Goal: Task Accomplishment & Management: Use online tool/utility

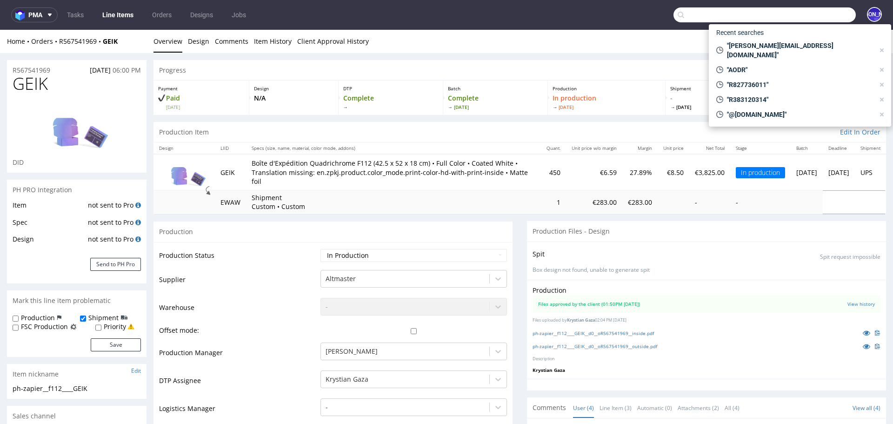
scroll to position [178, 0]
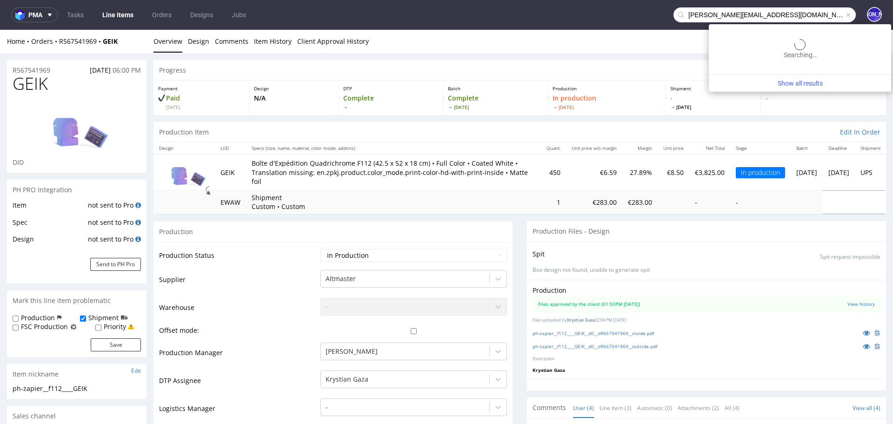
type input "eric.delloye@lucimed.com"
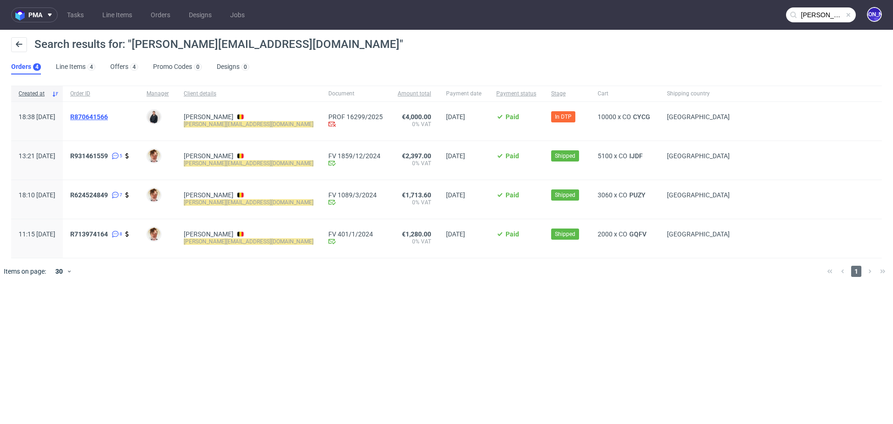
click at [102, 117] on span "R870641566" at bounding box center [89, 116] width 38 height 7
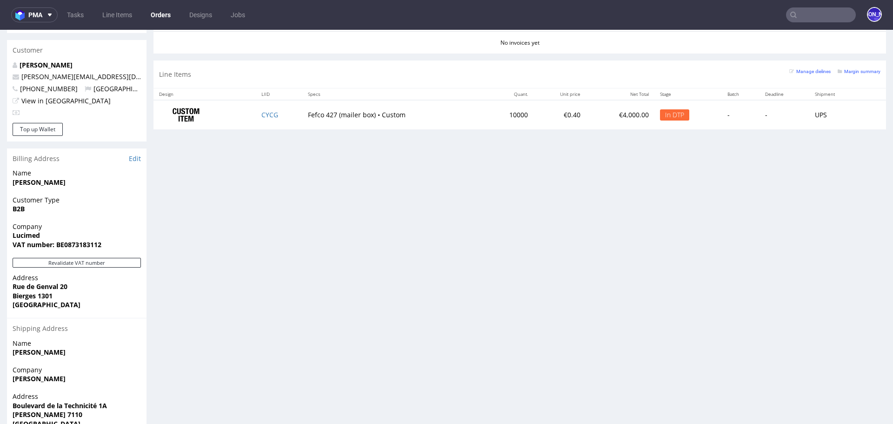
scroll to position [426, 0]
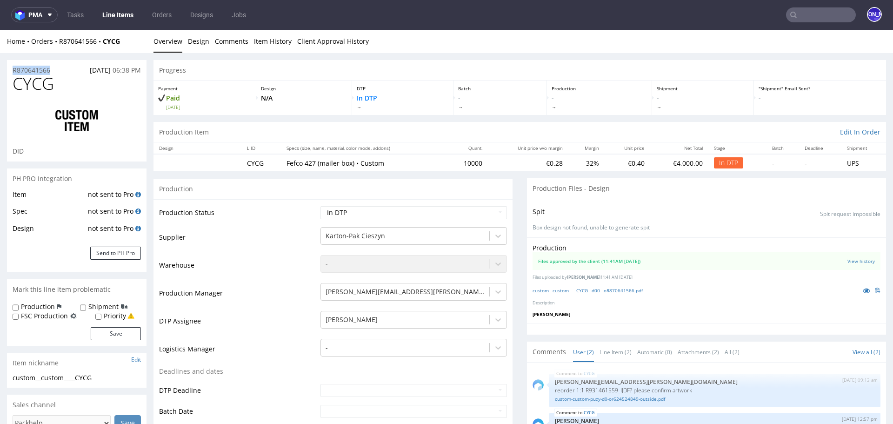
drag, startPoint x: 58, startPoint y: 68, endPoint x: 0, endPoint y: 69, distance: 57.7
copy p "R870641566"
click at [833, 12] on input "text" at bounding box center [821, 14] width 70 height 15
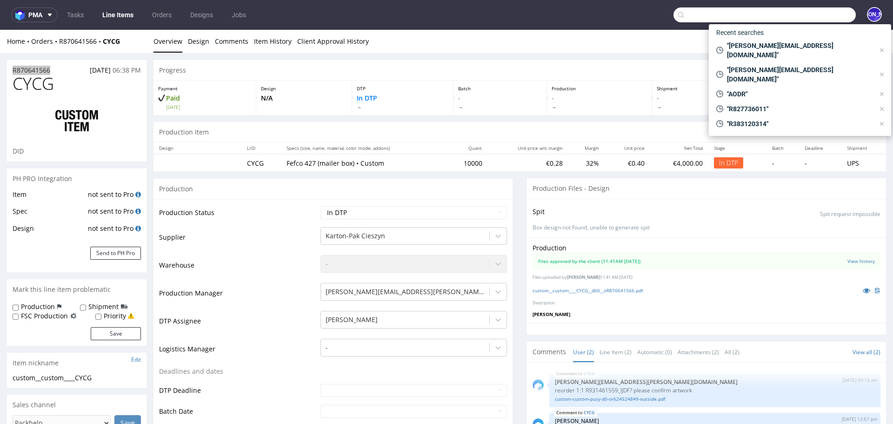
paste input "hello@komunacoffee.com"
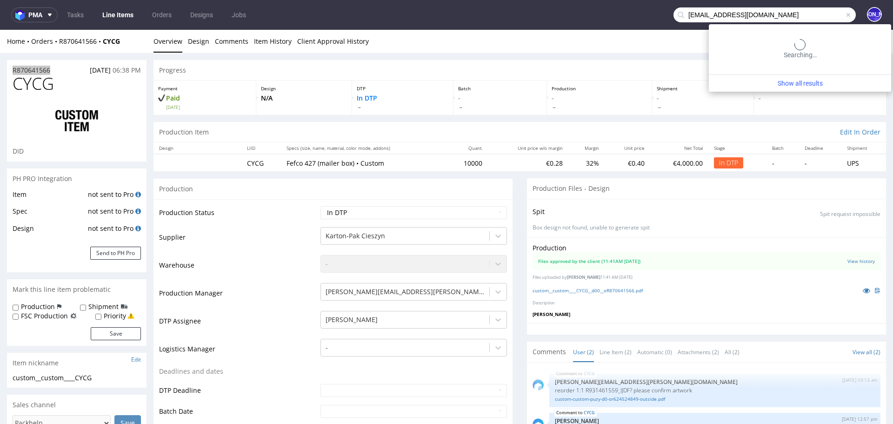
type input "hello@komunacoffee.com"
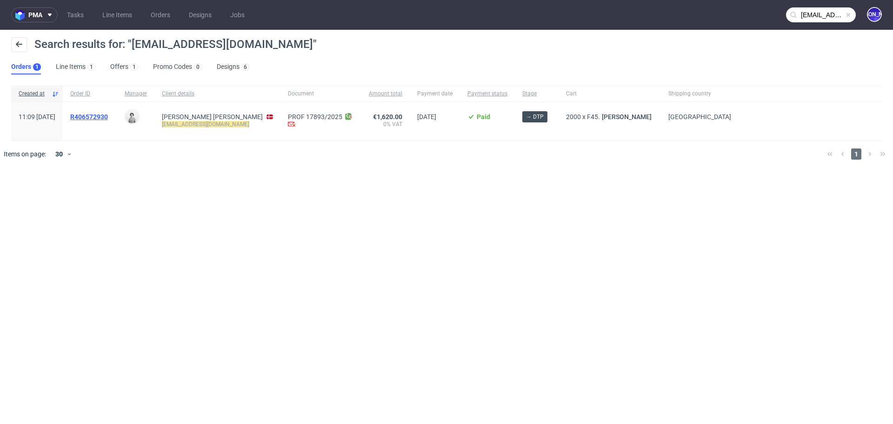
click at [108, 116] on span "R406572930" at bounding box center [89, 116] width 38 height 7
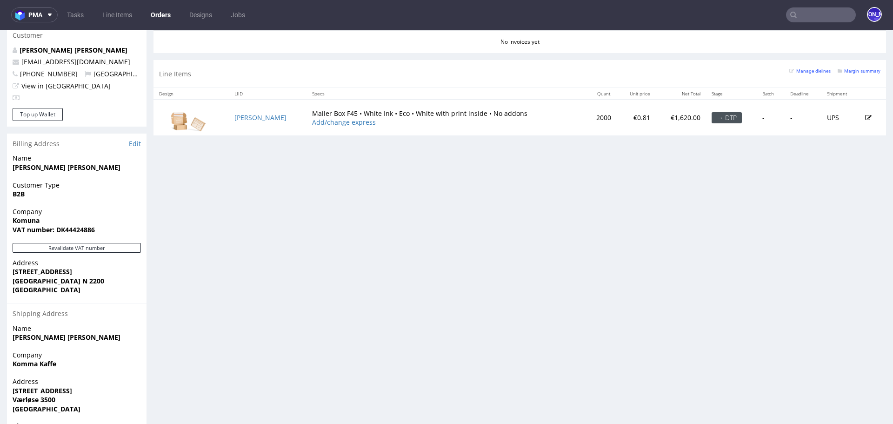
scroll to position [446, 0]
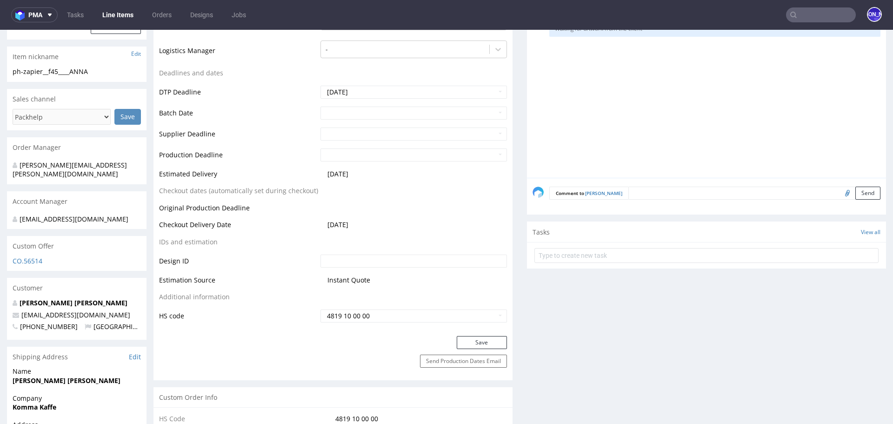
scroll to position [320, 0]
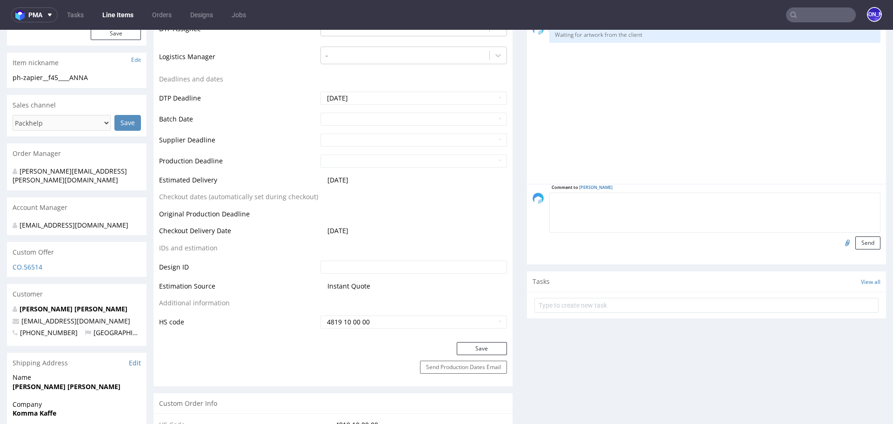
click at [706, 193] on textarea at bounding box center [714, 213] width 331 height 40
type textarea "Artwork sent by the client"
click at [839, 236] on input "file" at bounding box center [845, 242] width 13 height 12
type input "C:\fakepath\R406572930.pdf"
click at [858, 236] on button "Send" at bounding box center [867, 242] width 25 height 13
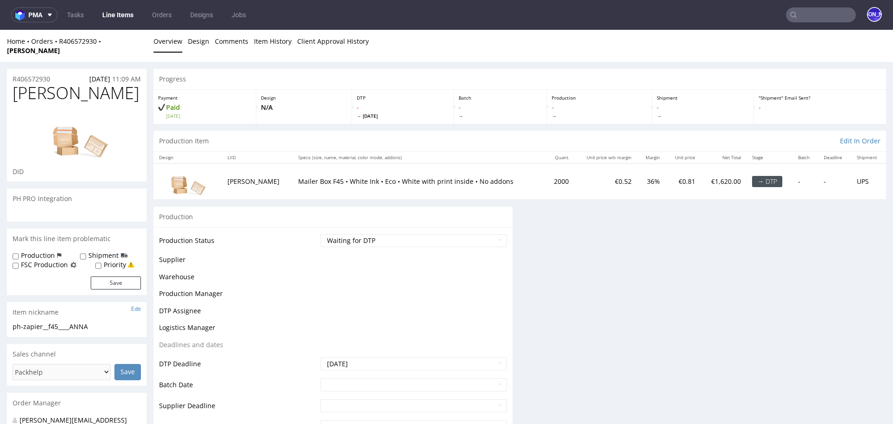
scroll to position [0, 0]
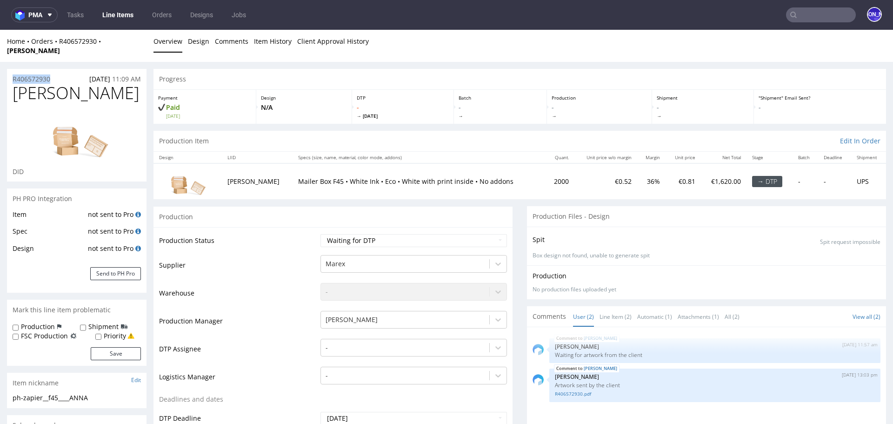
drag, startPoint x: 59, startPoint y: 67, endPoint x: 0, endPoint y: 67, distance: 58.6
copy p "R406572930"
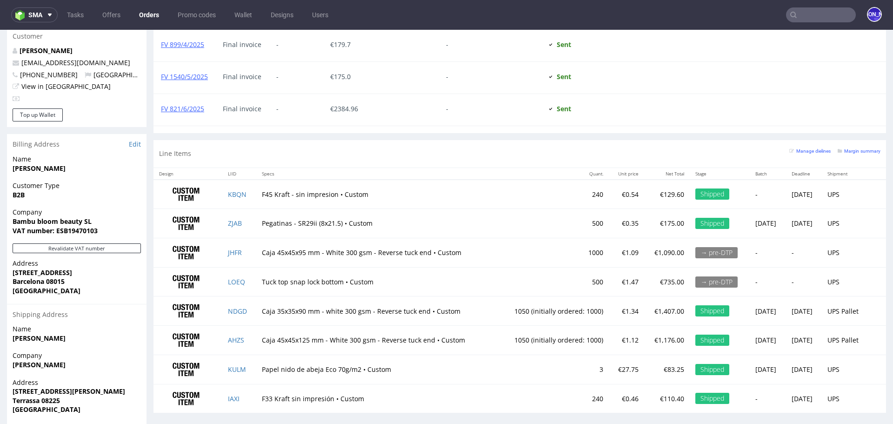
scroll to position [461, 0]
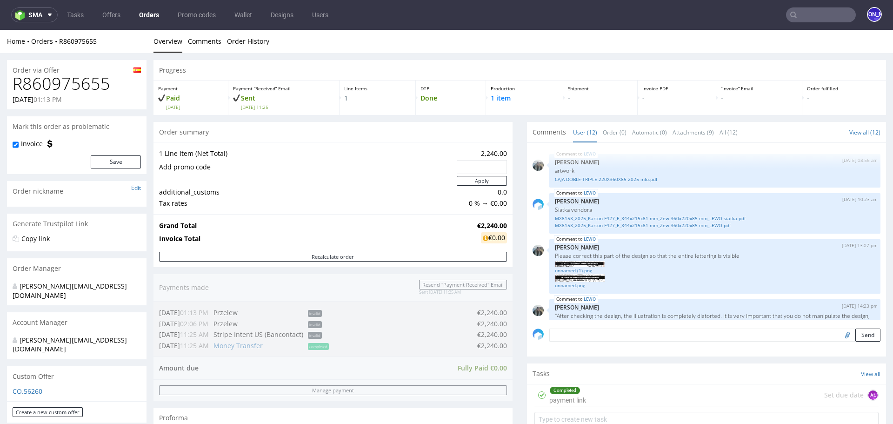
scroll to position [602, 0]
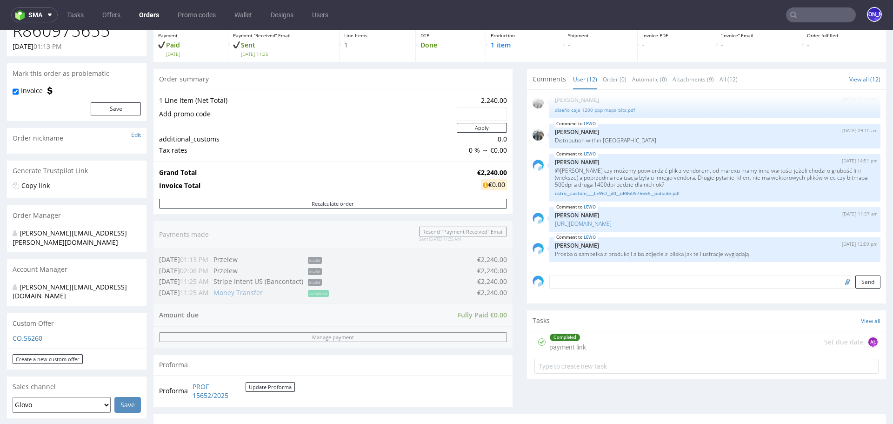
scroll to position [50, 0]
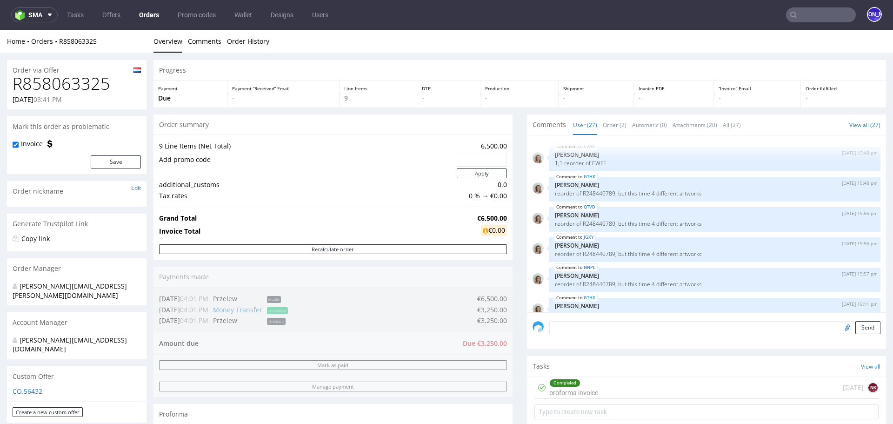
scroll to position [827, 0]
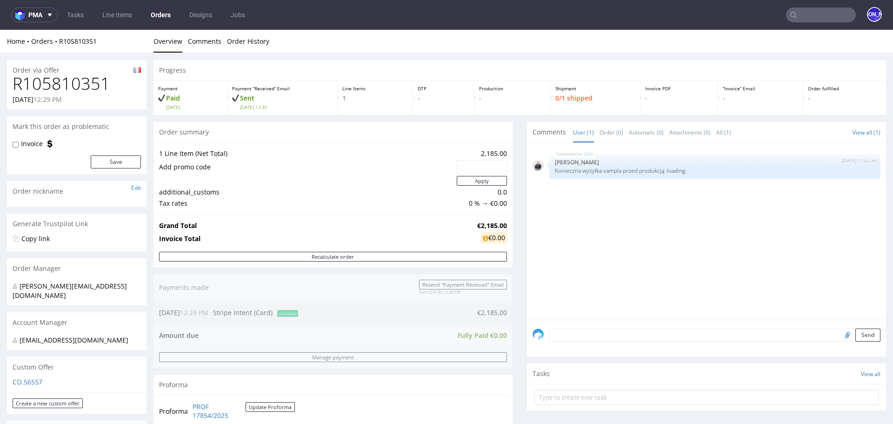
scroll to position [288, 0]
